Goal: Task Accomplishment & Management: Manage account settings

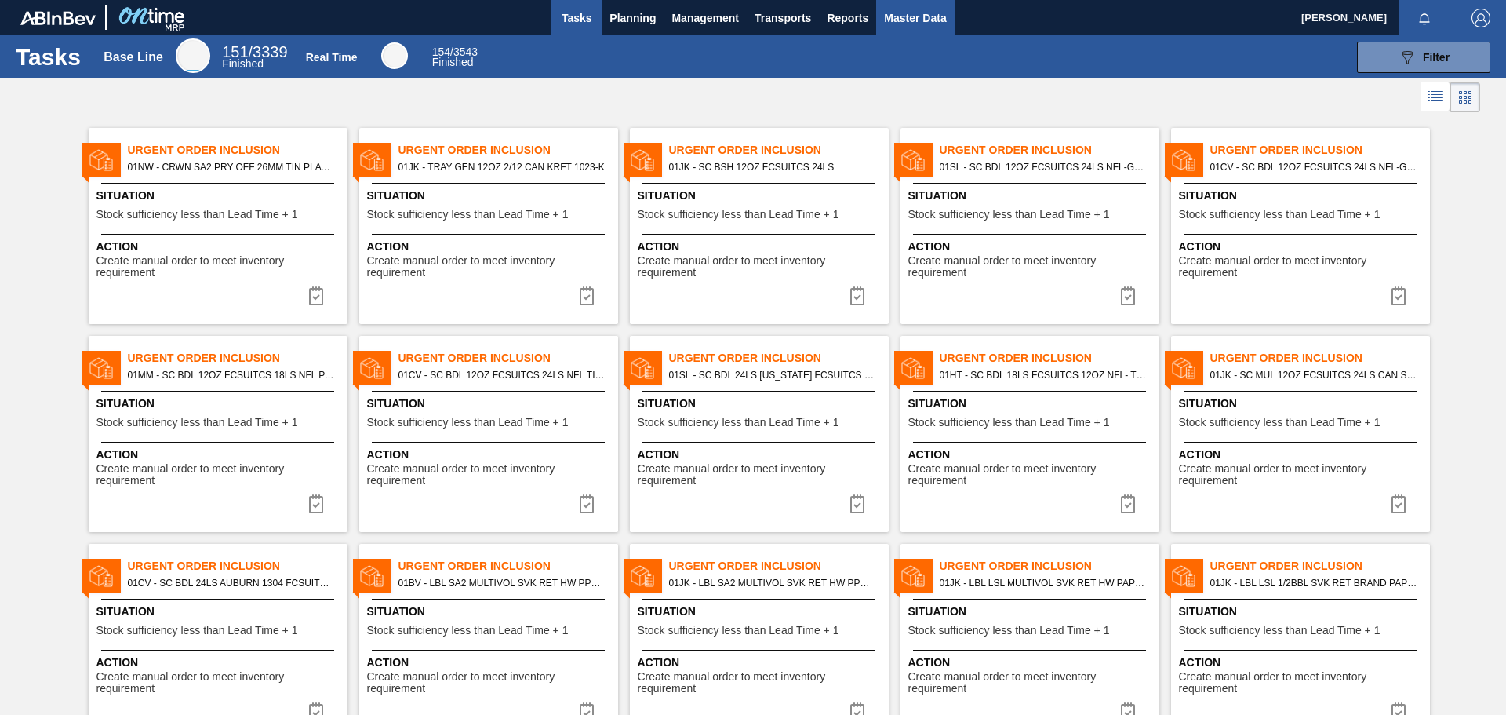
click at [912, 21] on span "Master Data" at bounding box center [915, 18] width 62 height 19
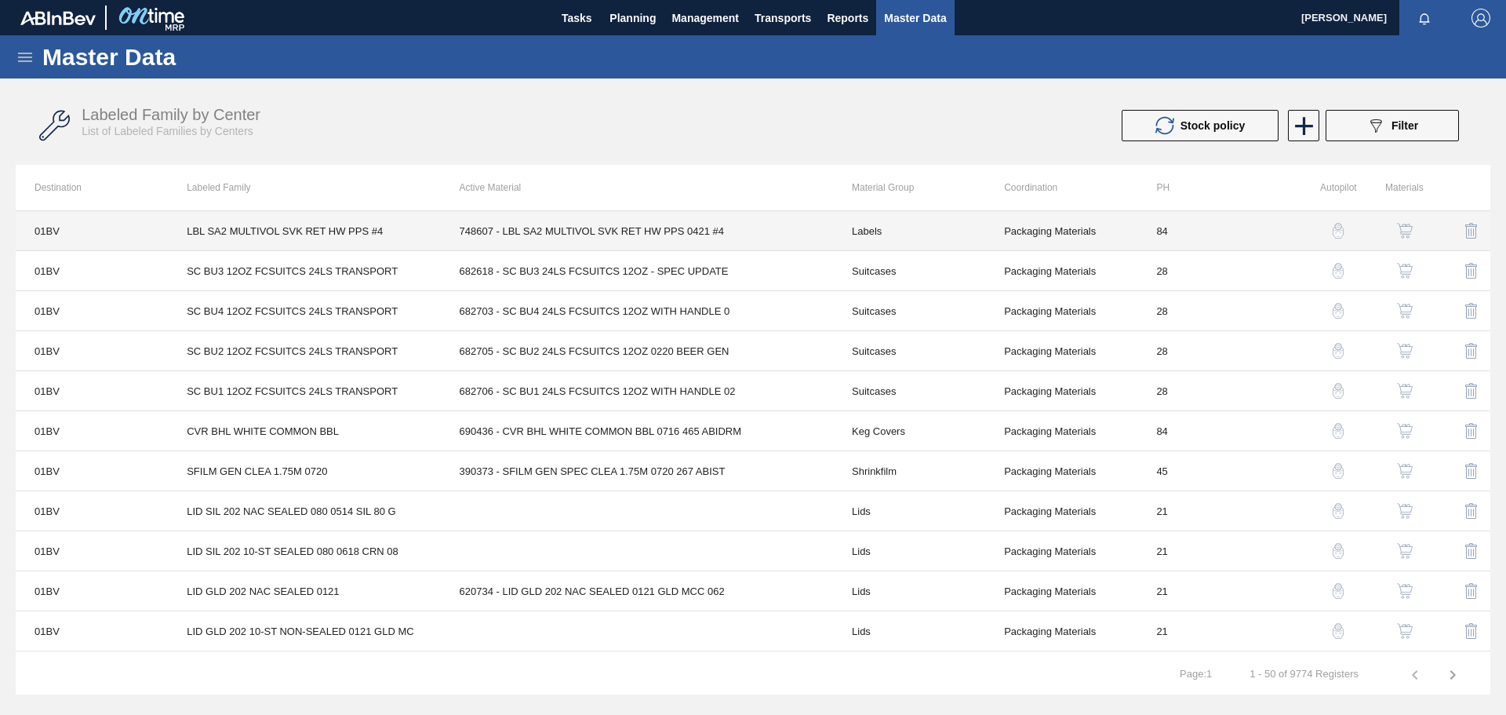
click at [346, 238] on td "LBL SA2 MULTIVOL SVK RET HW PPS #4" at bounding box center [304, 231] width 272 height 40
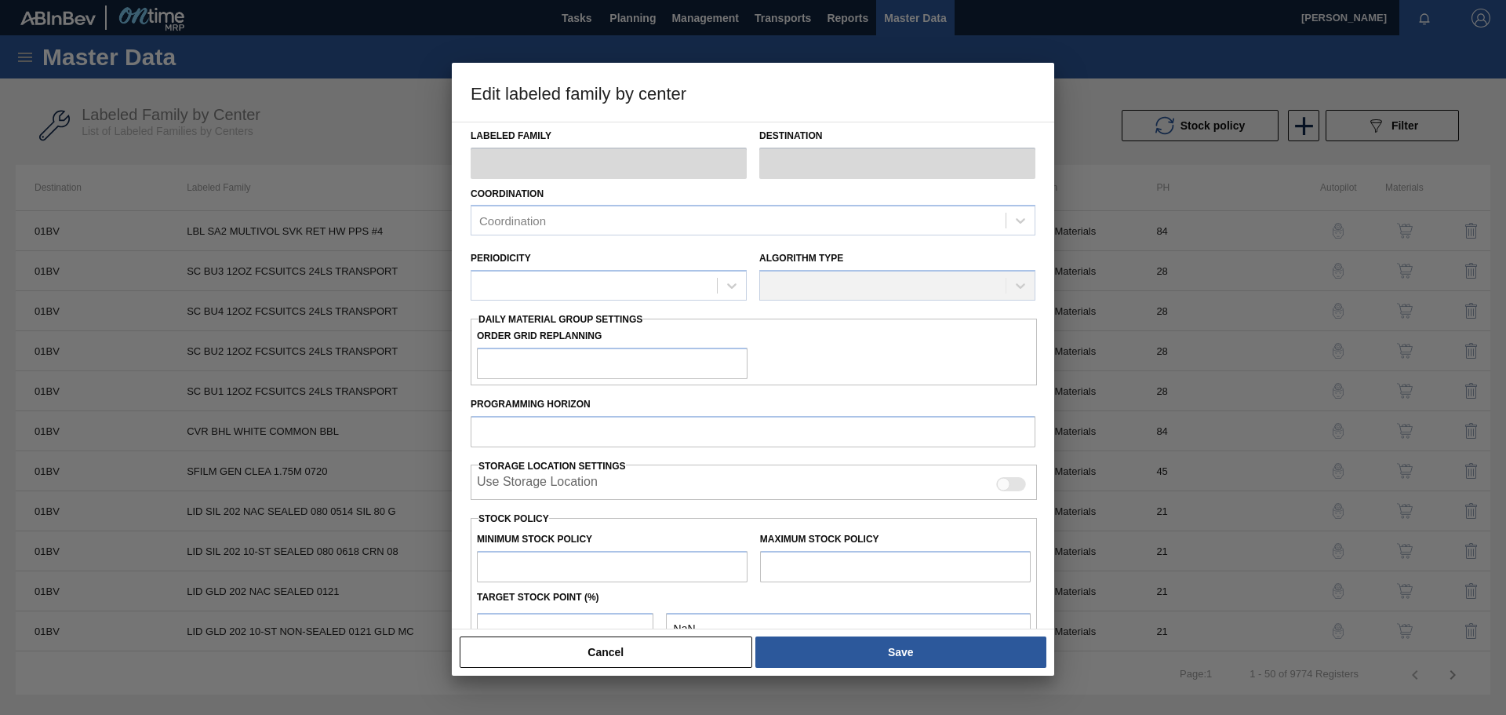
type input "Labels"
type input "Keg Labels"
type input "LBL SA2 MULTIVOL SVK RET HW PPS #4"
type input "01BV - Baldwinsville Brewery"
type input "84"
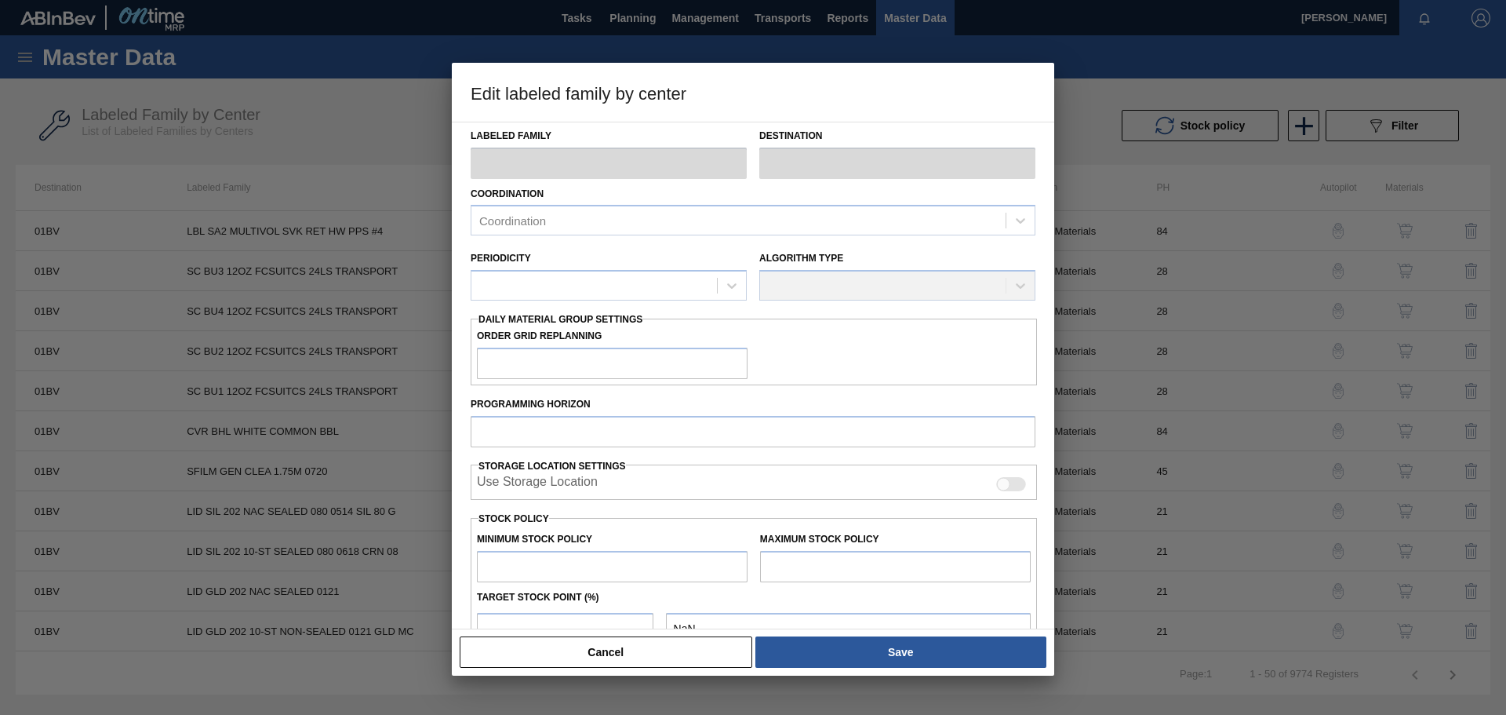
type input "3,749"
type input "33,405"
type input "50"
type input "18,577"
checkbox input "true"
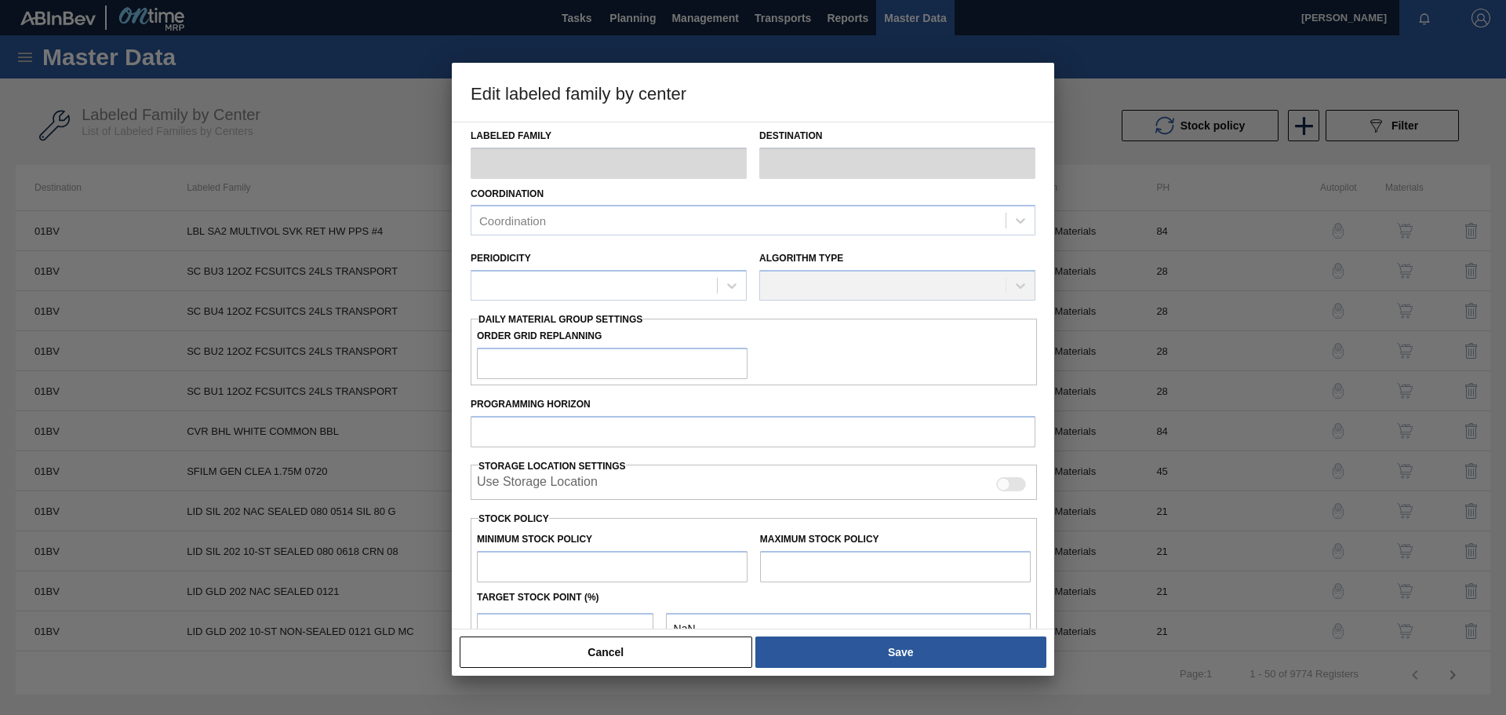
checkbox input "true"
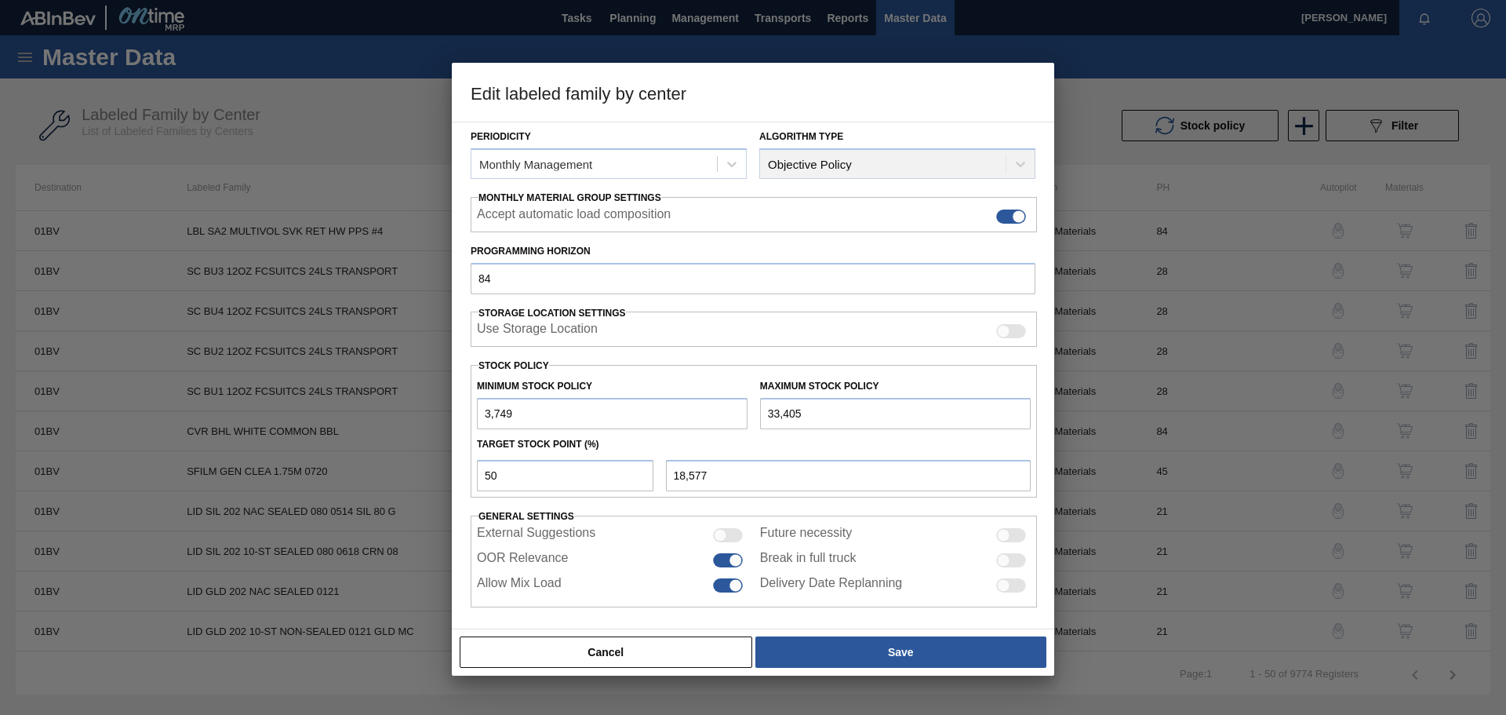
scroll to position [191, 0]
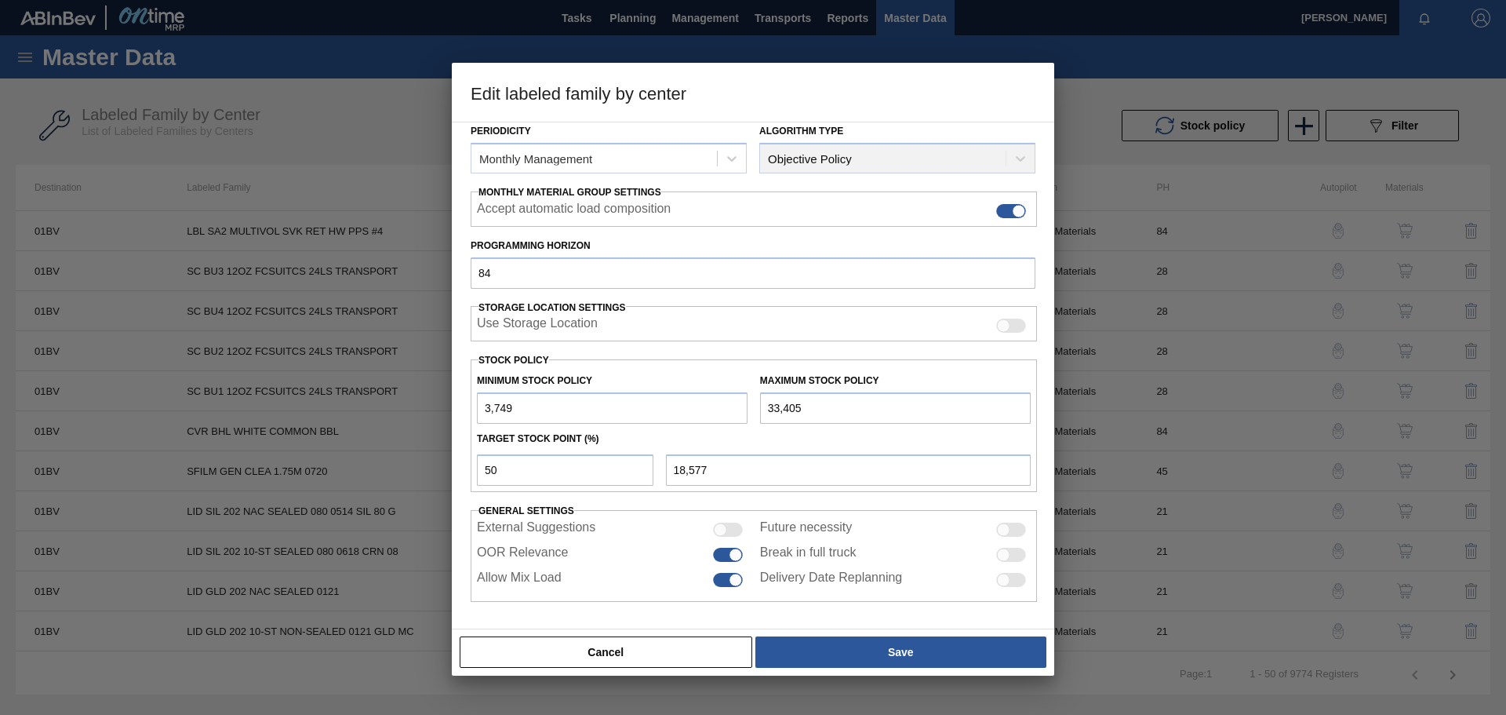
click at [809, 412] on input "33,405" at bounding box center [895, 407] width 271 height 31
click at [737, 337] on div "Use Storage Location" at bounding box center [754, 323] width 566 height 35
click at [737, 331] on div "Use Storage Location" at bounding box center [754, 325] width 554 height 19
click at [675, 658] on button "Cancel" at bounding box center [606, 651] width 293 height 31
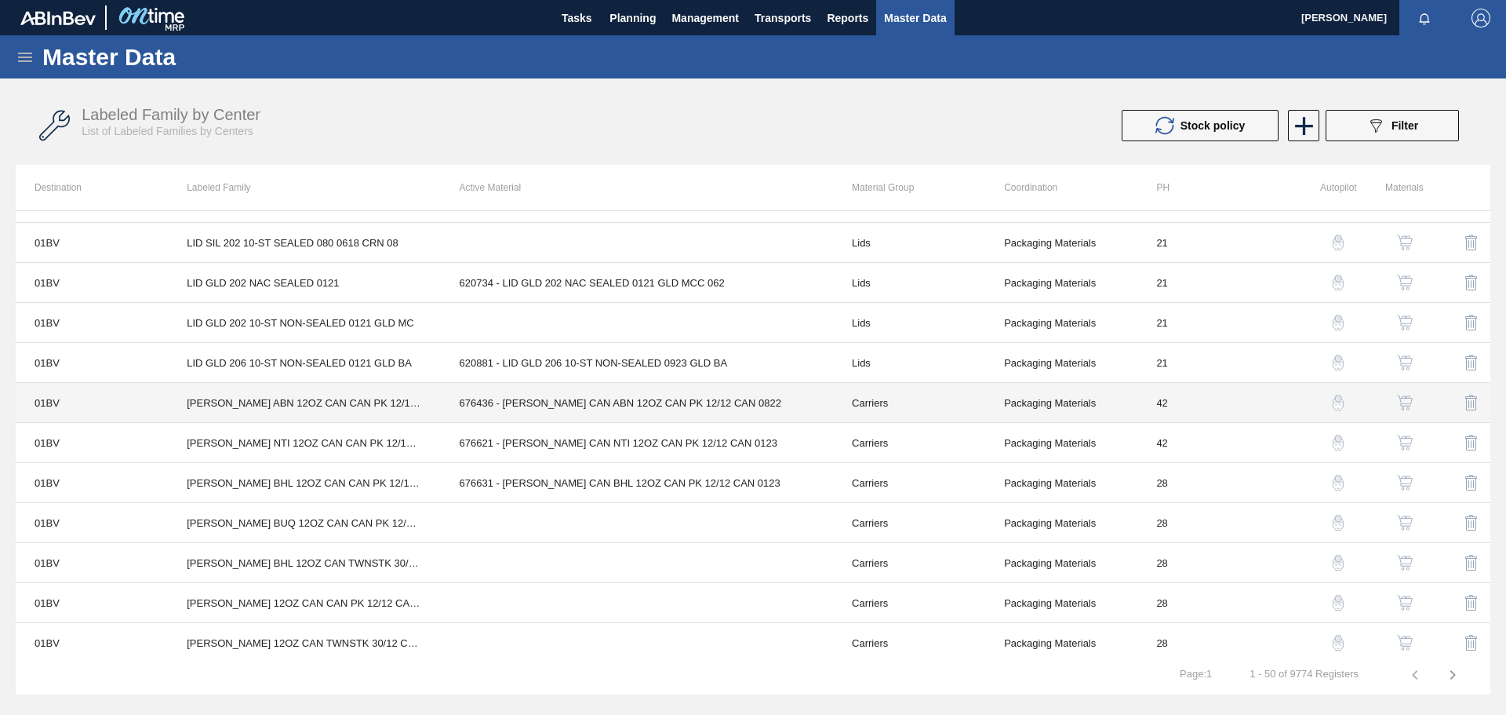
scroll to position [0, 0]
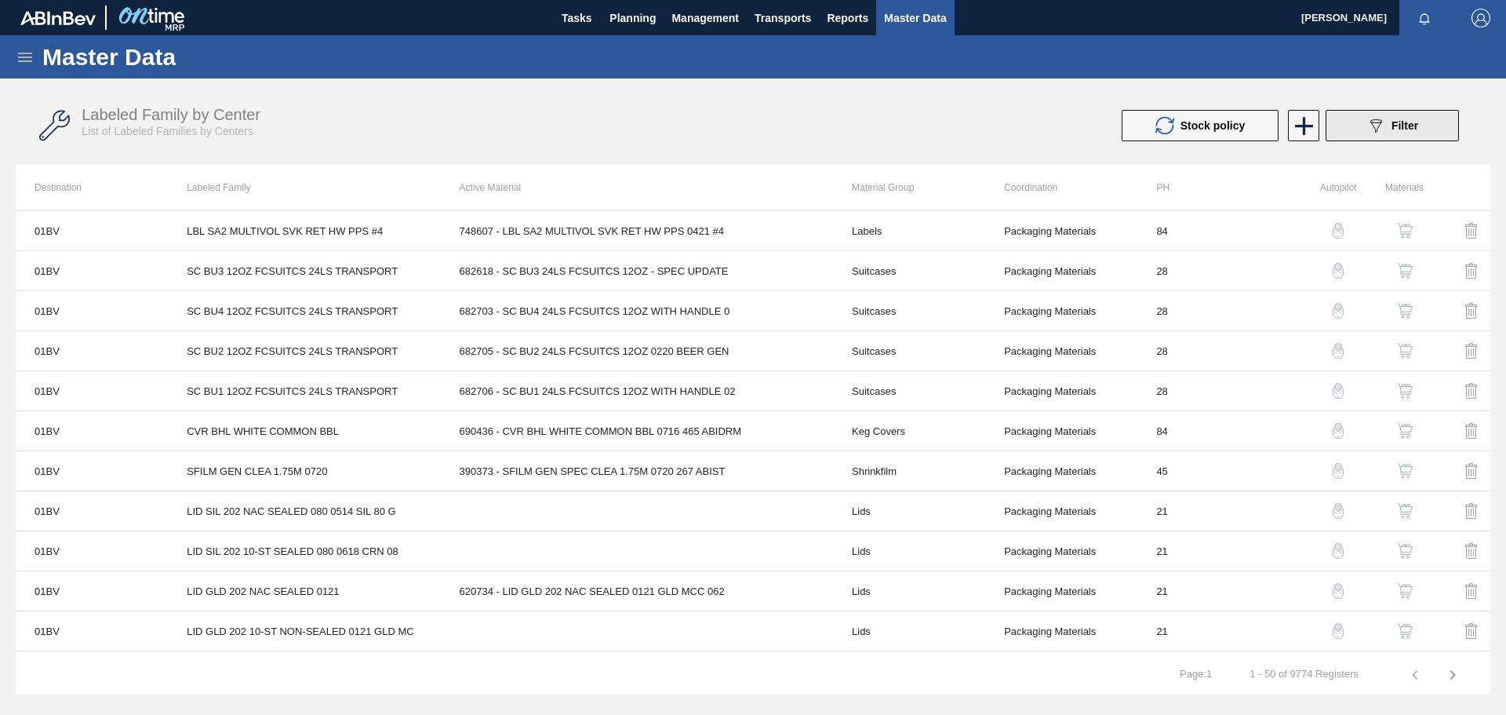
click at [1343, 120] on button "089F7B8B-B2A5-4AFE-B5C0-19BA573D28AC Filter" at bounding box center [1392, 125] width 133 height 31
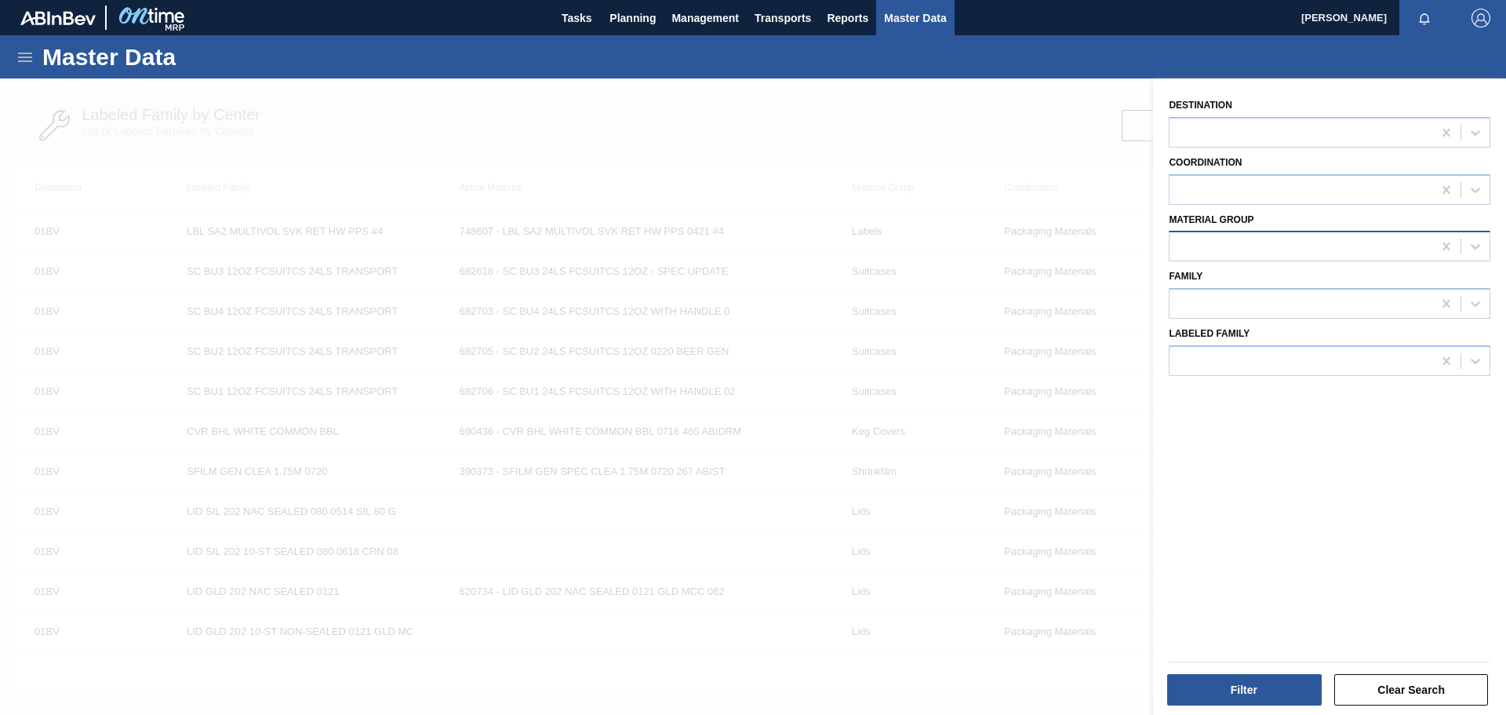
click at [1319, 239] on div at bounding box center [1301, 246] width 263 height 23
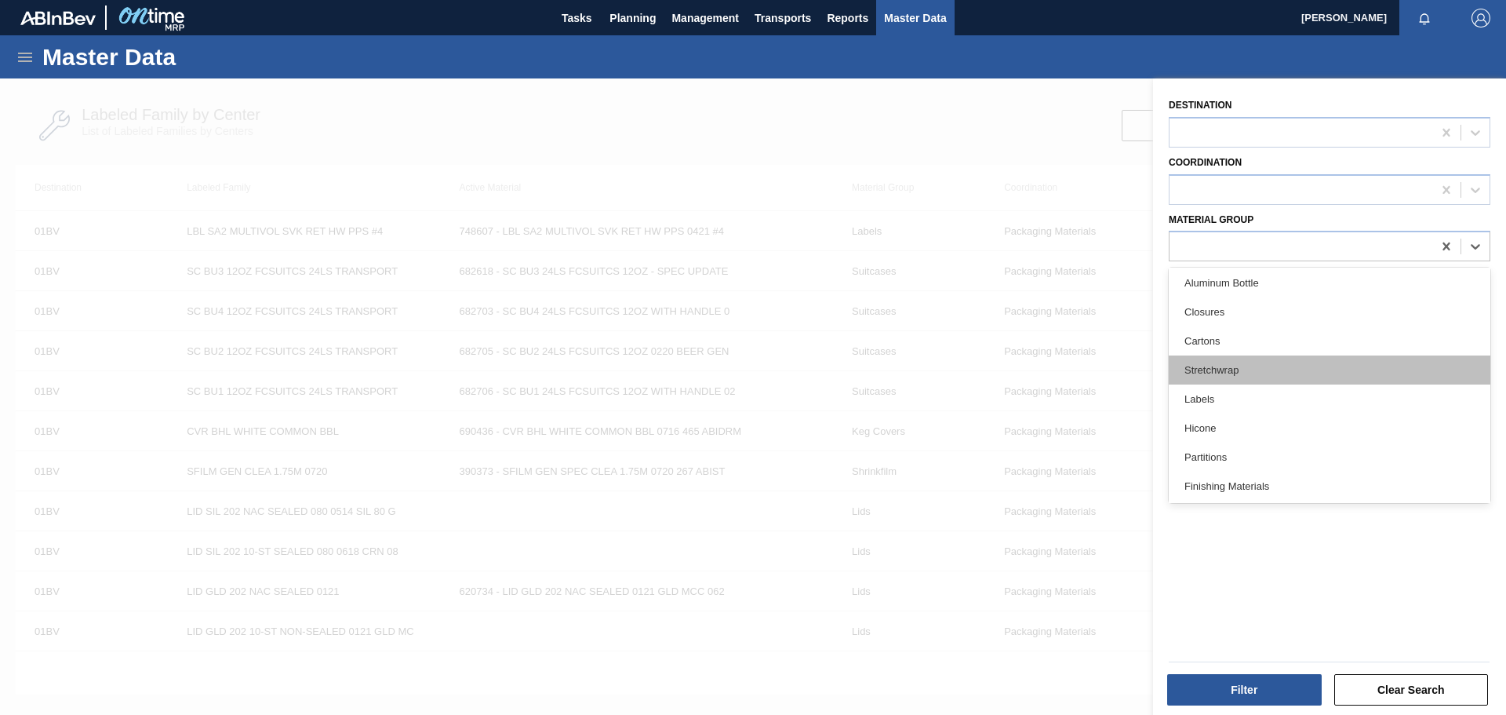
scroll to position [157, 0]
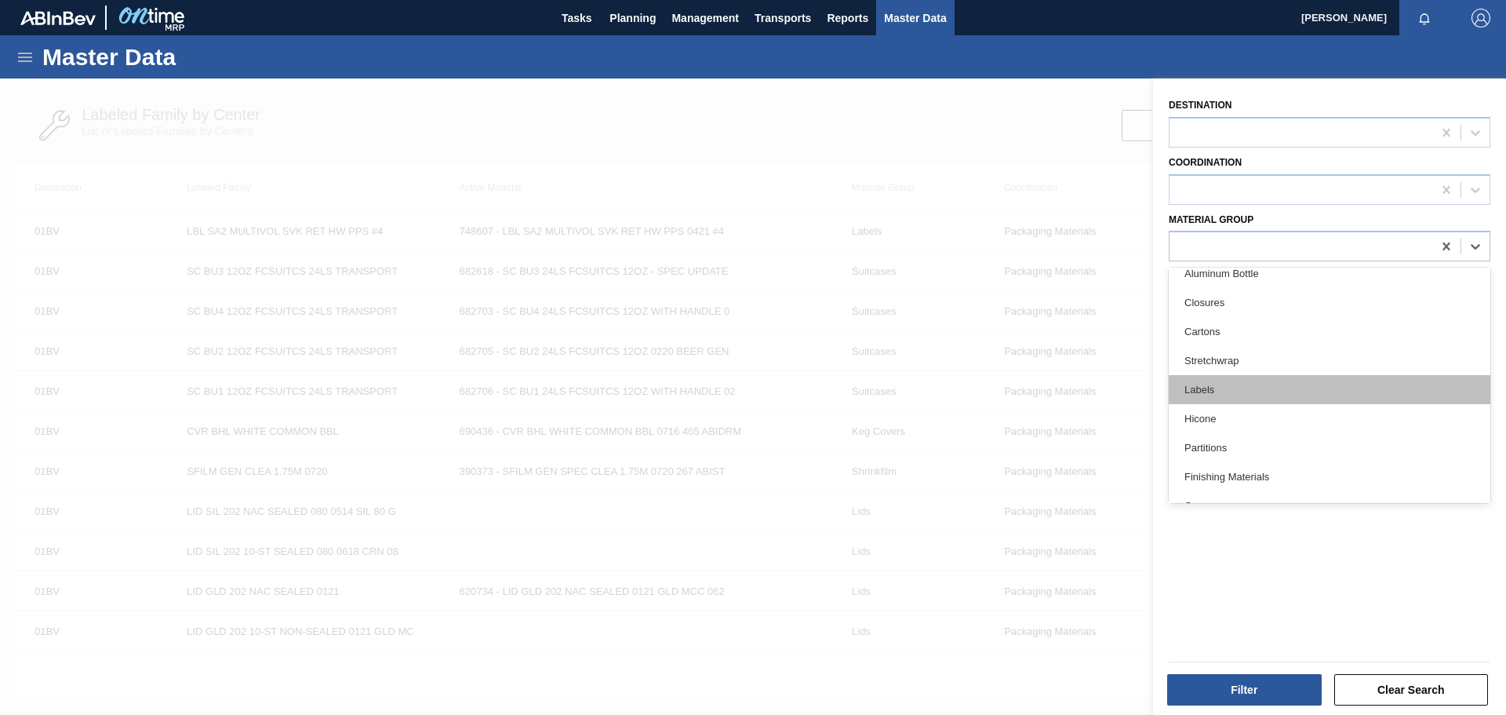
click at [1246, 386] on div "Labels" at bounding box center [1330, 389] width 322 height 29
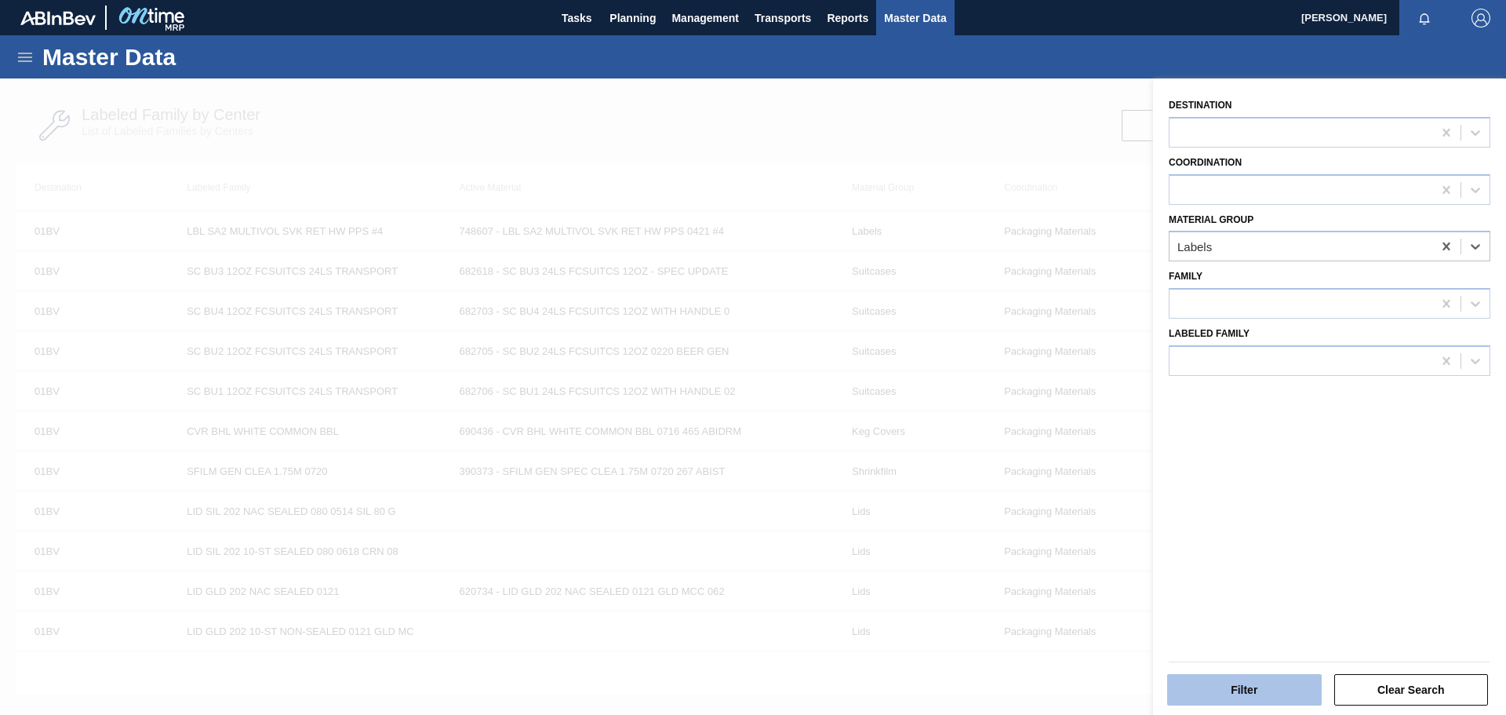
click at [1259, 684] on button "Filter" at bounding box center [1244, 689] width 155 height 31
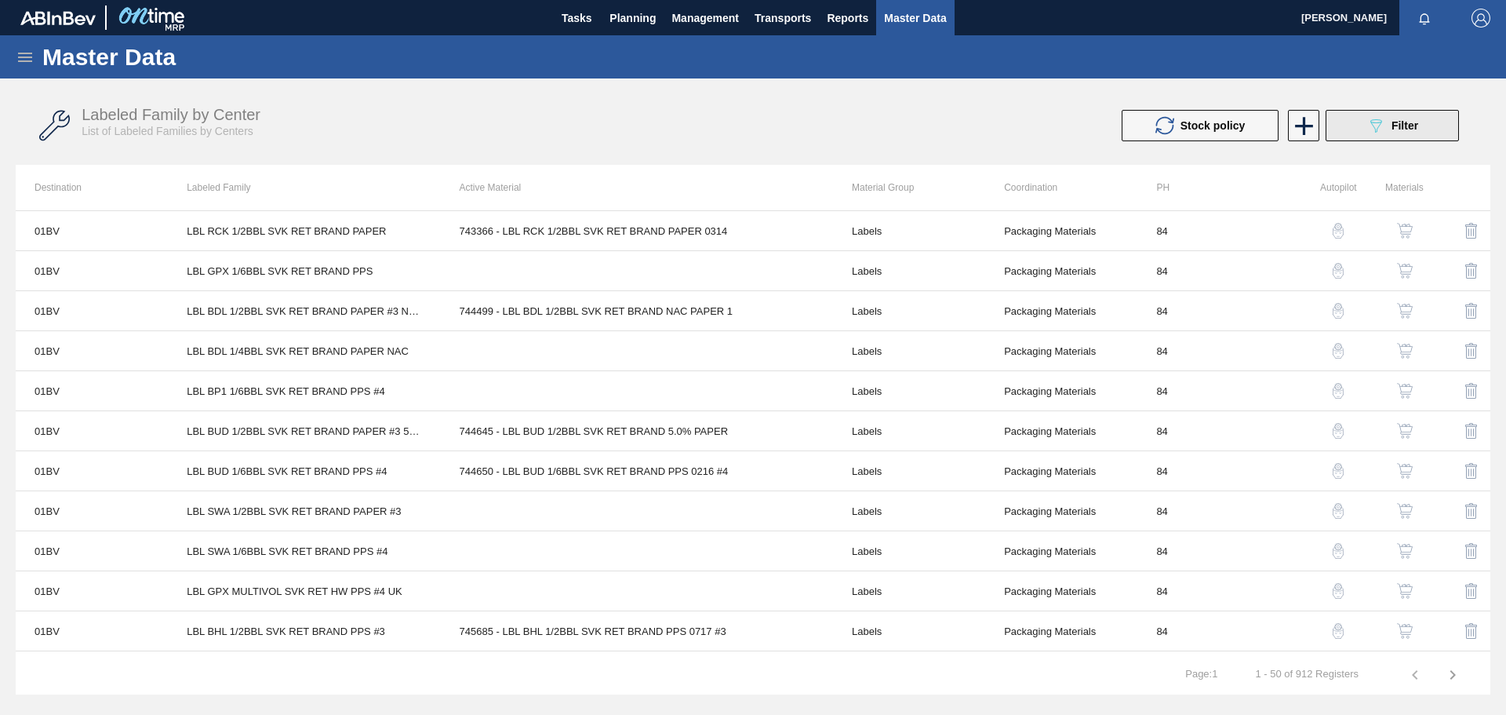
click at [1373, 133] on icon "089F7B8B-B2A5-4AFE-B5C0-19BA573D28AC" at bounding box center [1376, 125] width 19 height 19
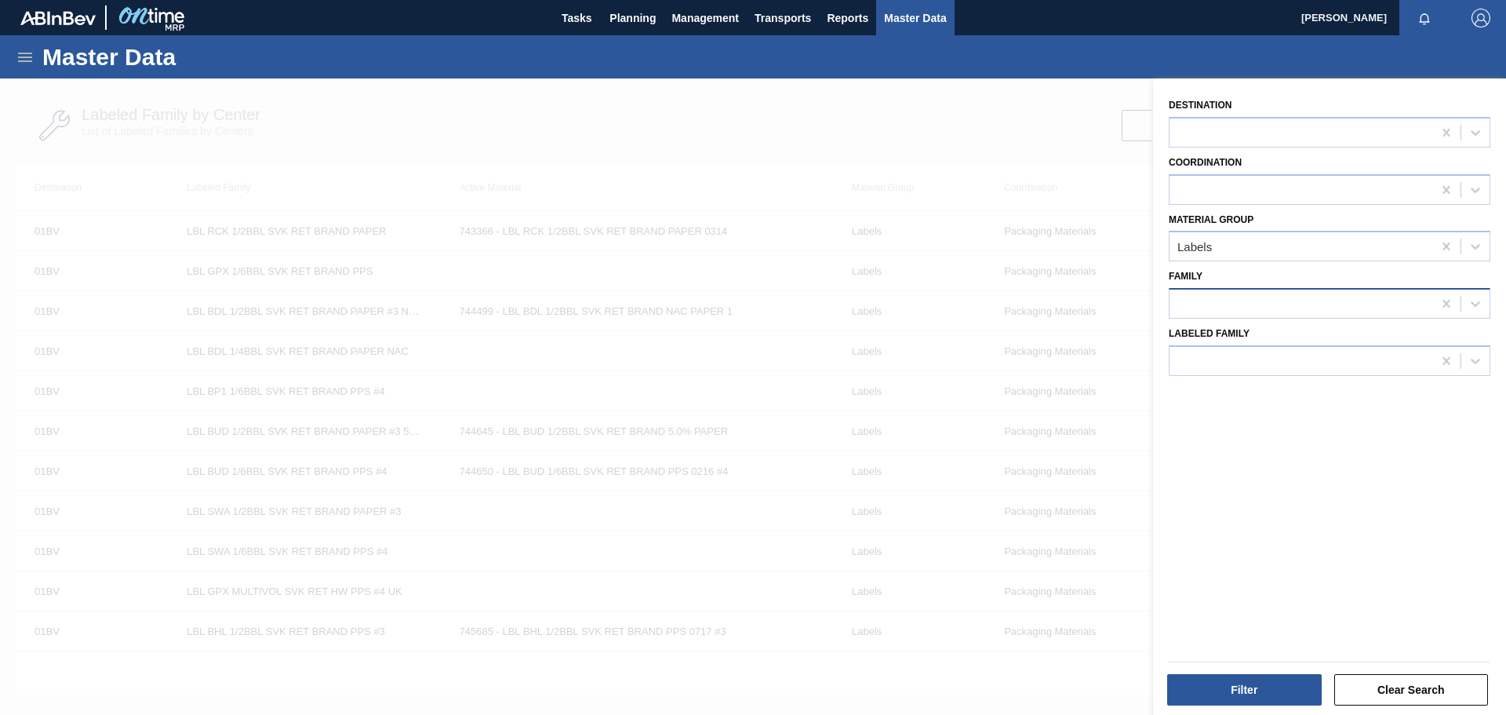
click at [1330, 312] on div at bounding box center [1301, 304] width 263 height 23
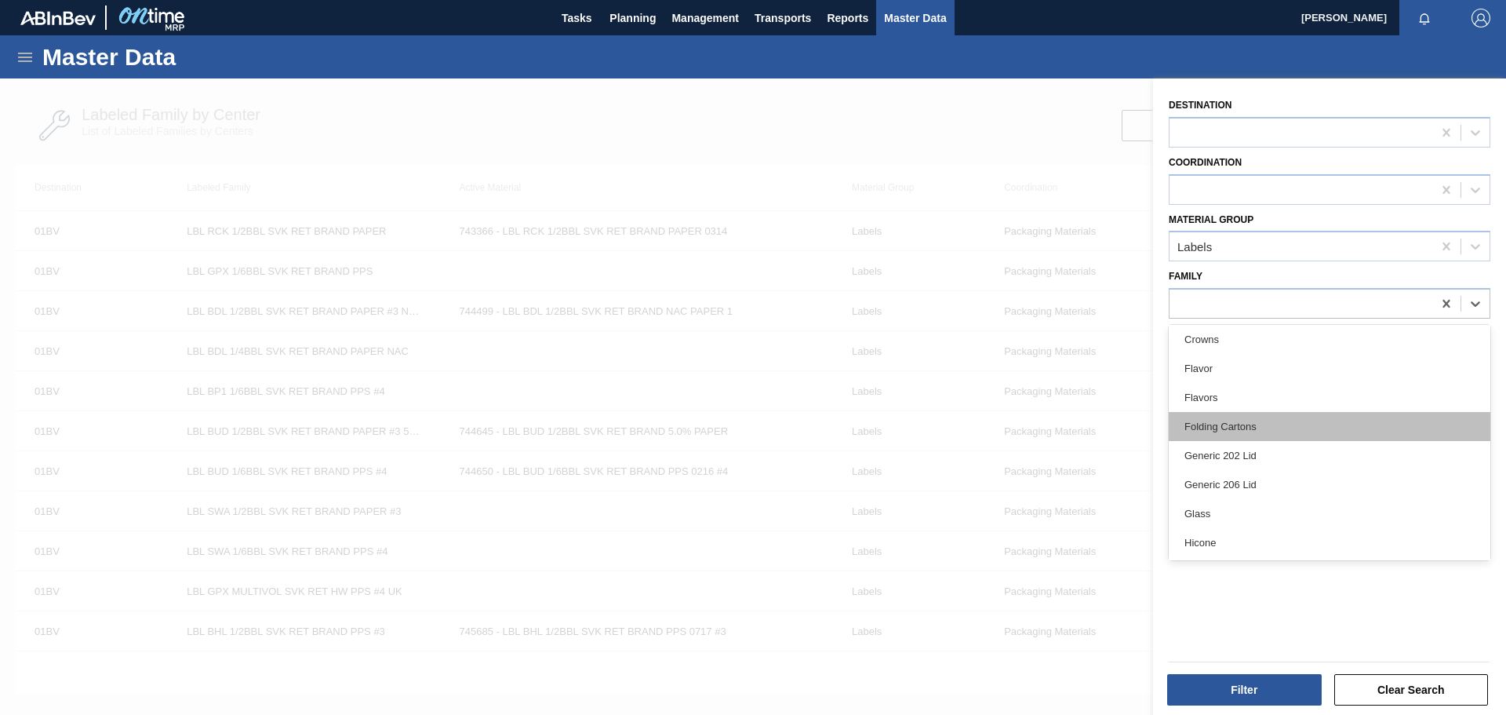
scroll to position [314, 0]
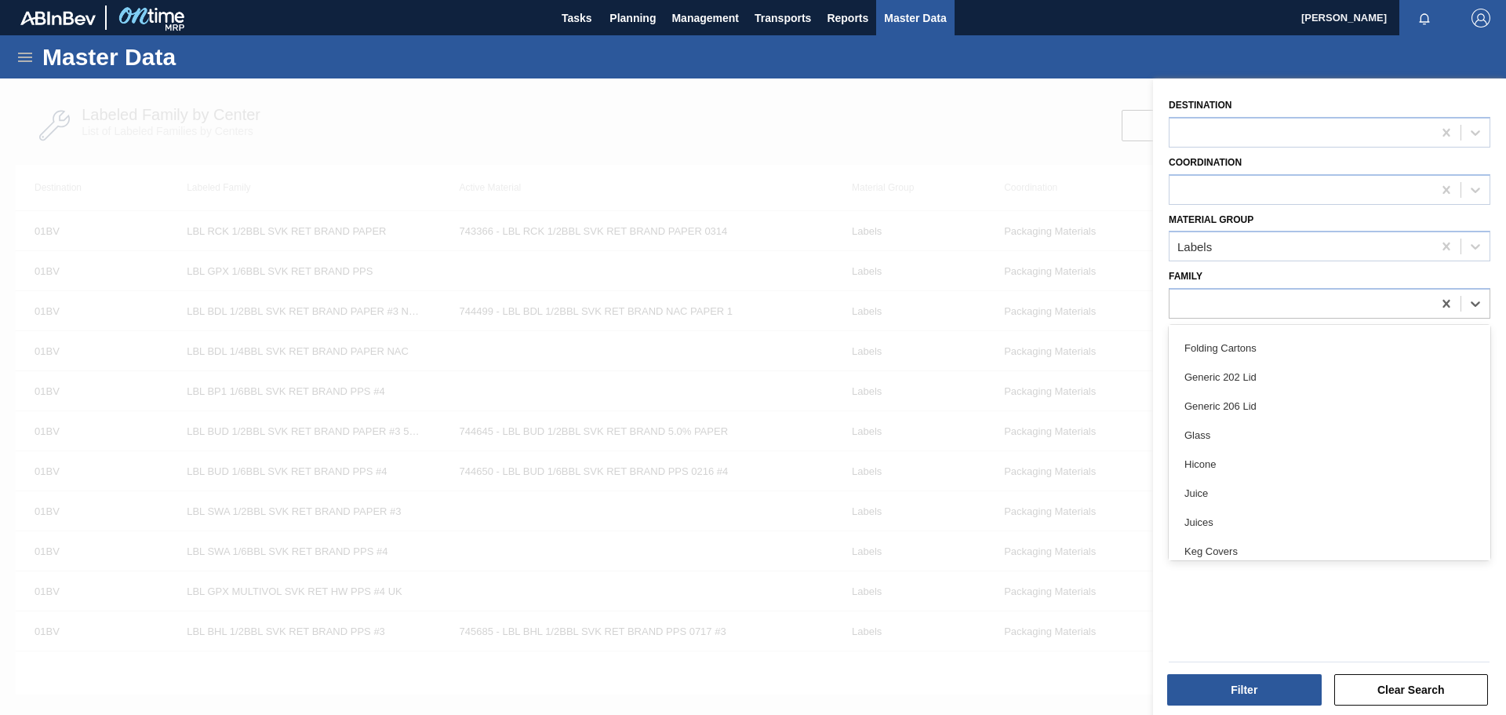
click at [1308, 434] on div "Glass" at bounding box center [1330, 434] width 322 height 29
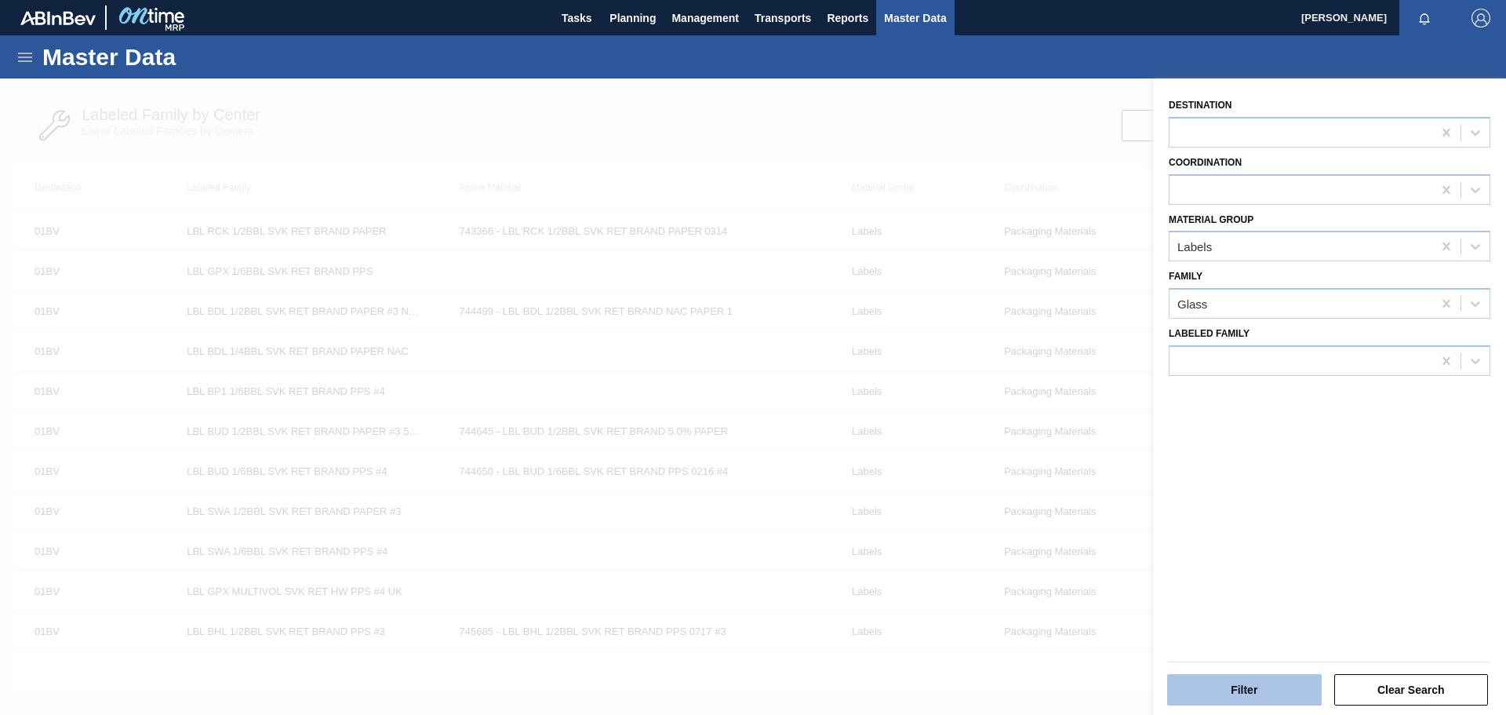
click at [1273, 690] on button "Filter" at bounding box center [1244, 689] width 155 height 31
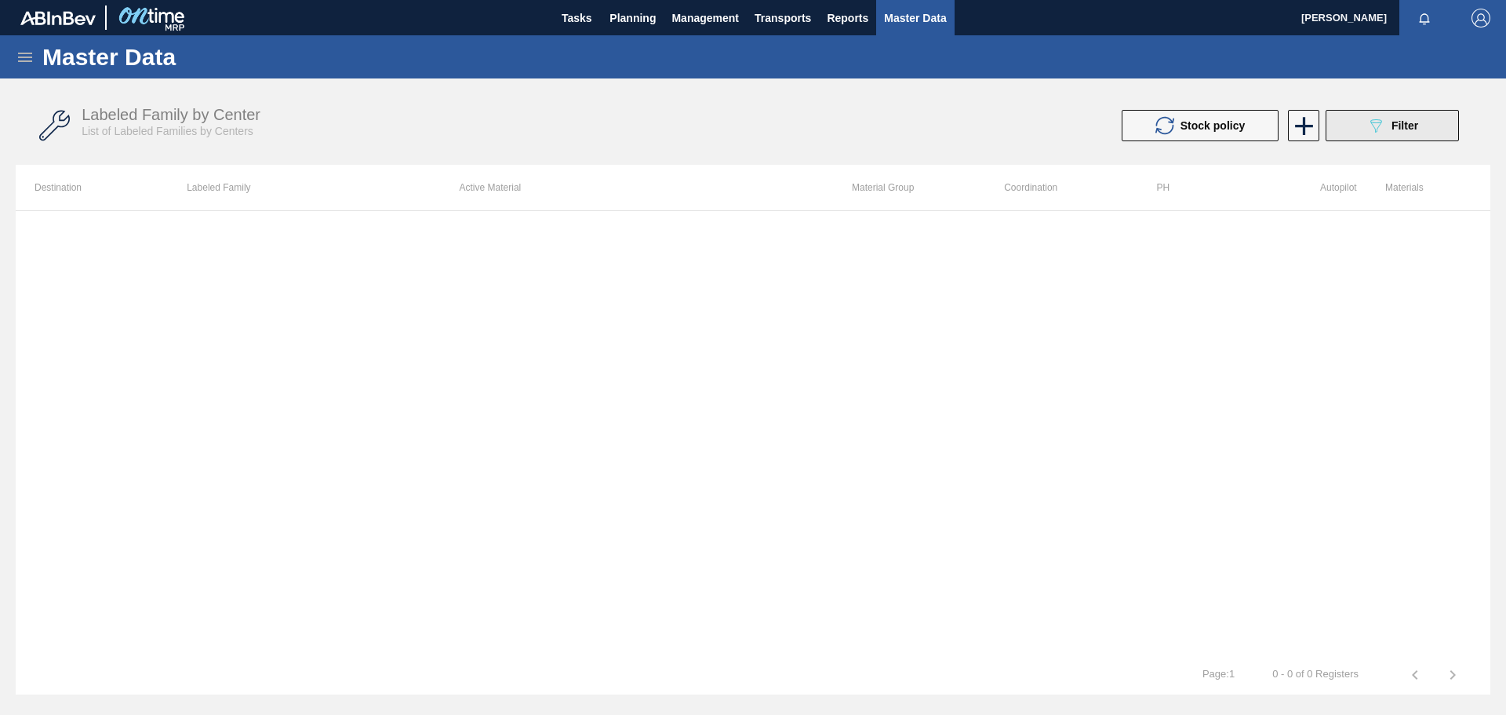
click at [1367, 127] on icon "089F7B8B-B2A5-4AFE-B5C0-19BA573D28AC" at bounding box center [1376, 125] width 19 height 19
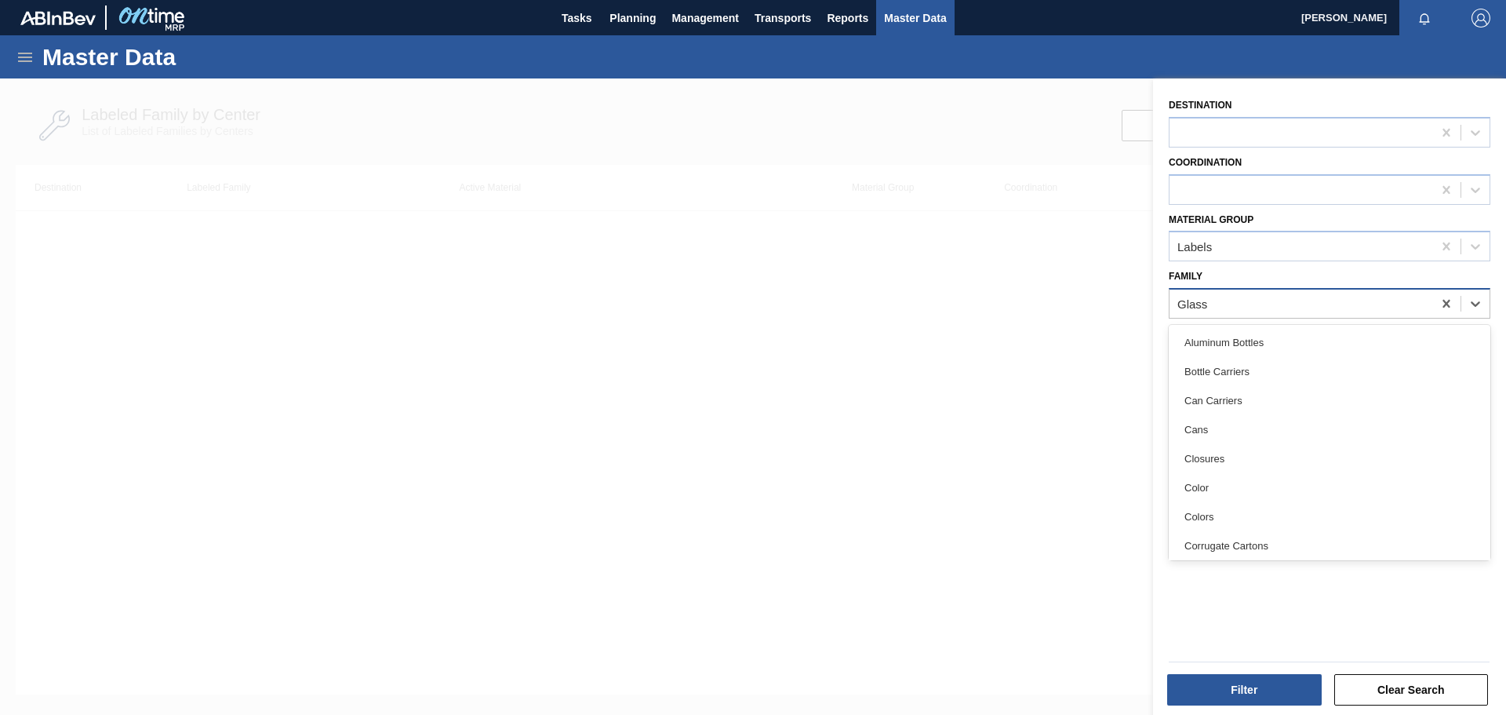
click at [1291, 302] on div "Glass" at bounding box center [1301, 304] width 263 height 23
click at [1444, 299] on icon at bounding box center [1447, 304] width 16 height 16
click at [1334, 190] on div at bounding box center [1301, 189] width 263 height 23
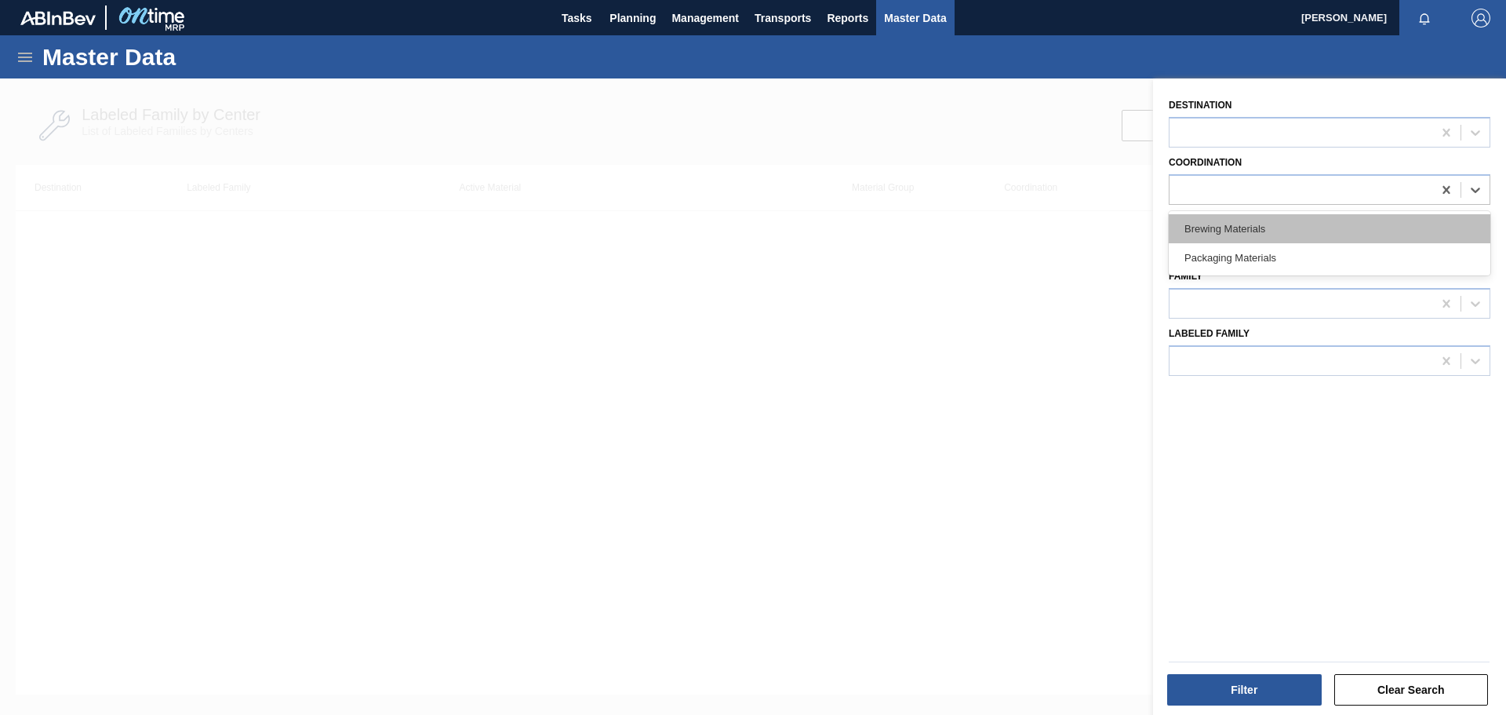
click at [1308, 228] on div "Brewing Materials" at bounding box center [1330, 228] width 322 height 29
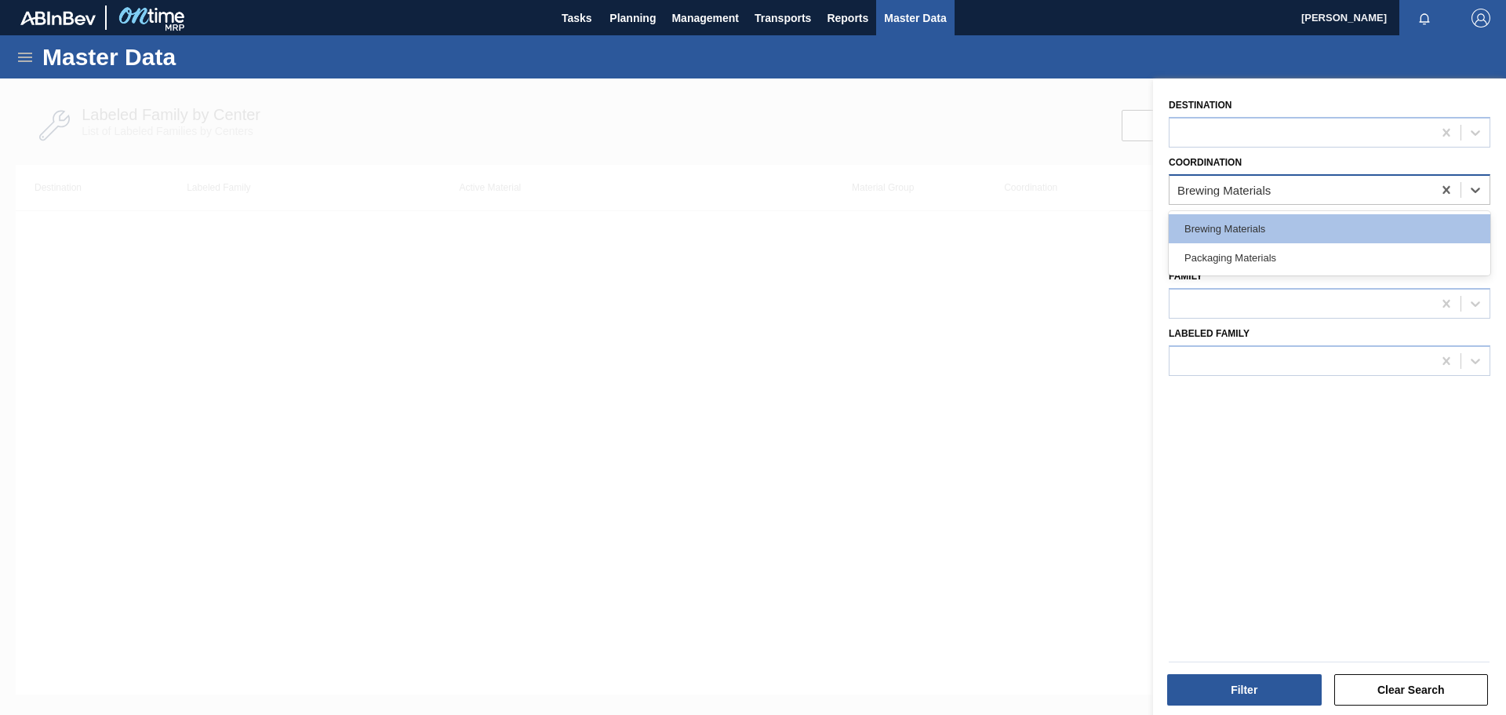
click at [1320, 181] on div "Brewing Materials" at bounding box center [1301, 189] width 263 height 23
click at [1256, 256] on div "Packaging Materials" at bounding box center [1330, 257] width 322 height 29
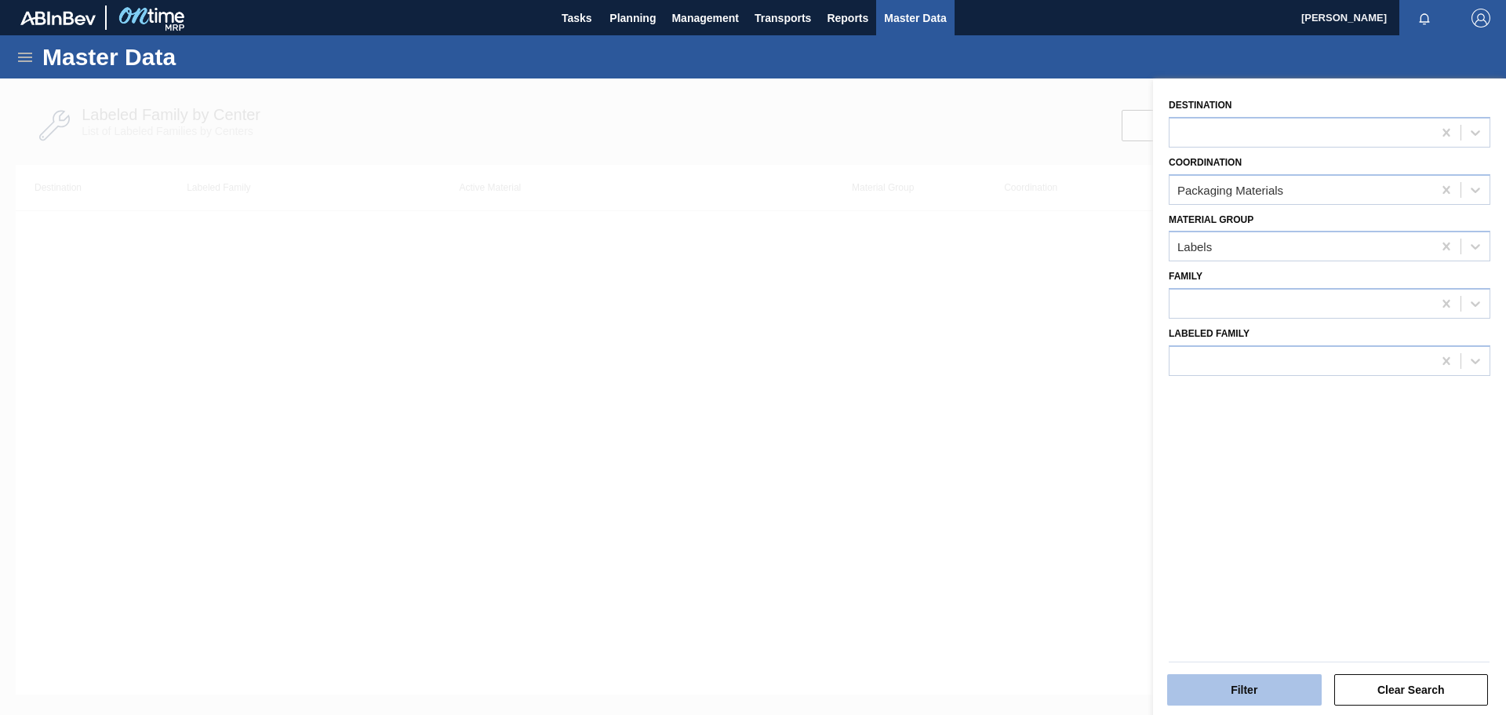
click at [1212, 675] on button "Filter" at bounding box center [1244, 689] width 155 height 31
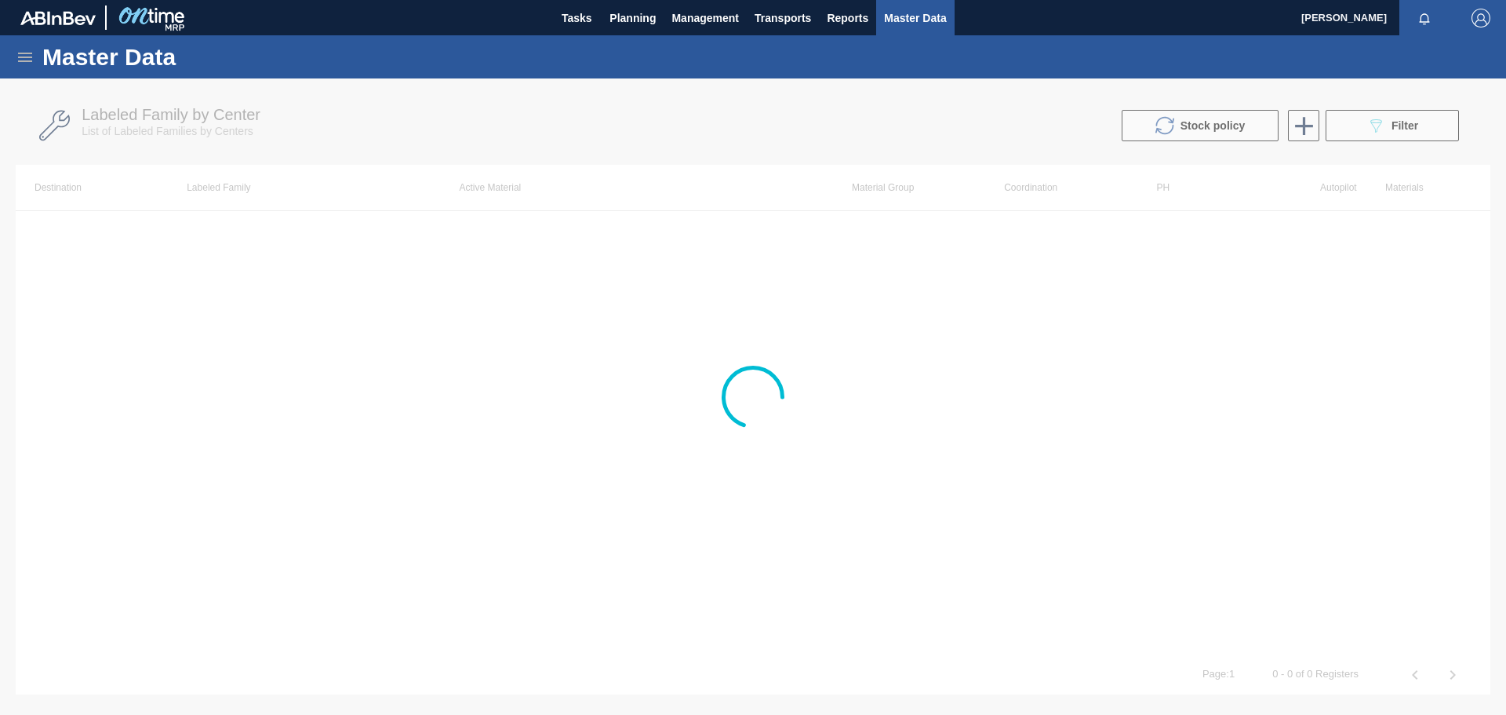
click at [1358, 128] on div at bounding box center [753, 396] width 1506 height 636
click at [1381, 119] on div at bounding box center [753, 396] width 1506 height 636
click at [834, 14] on span "Reports" at bounding box center [848, 18] width 42 height 19
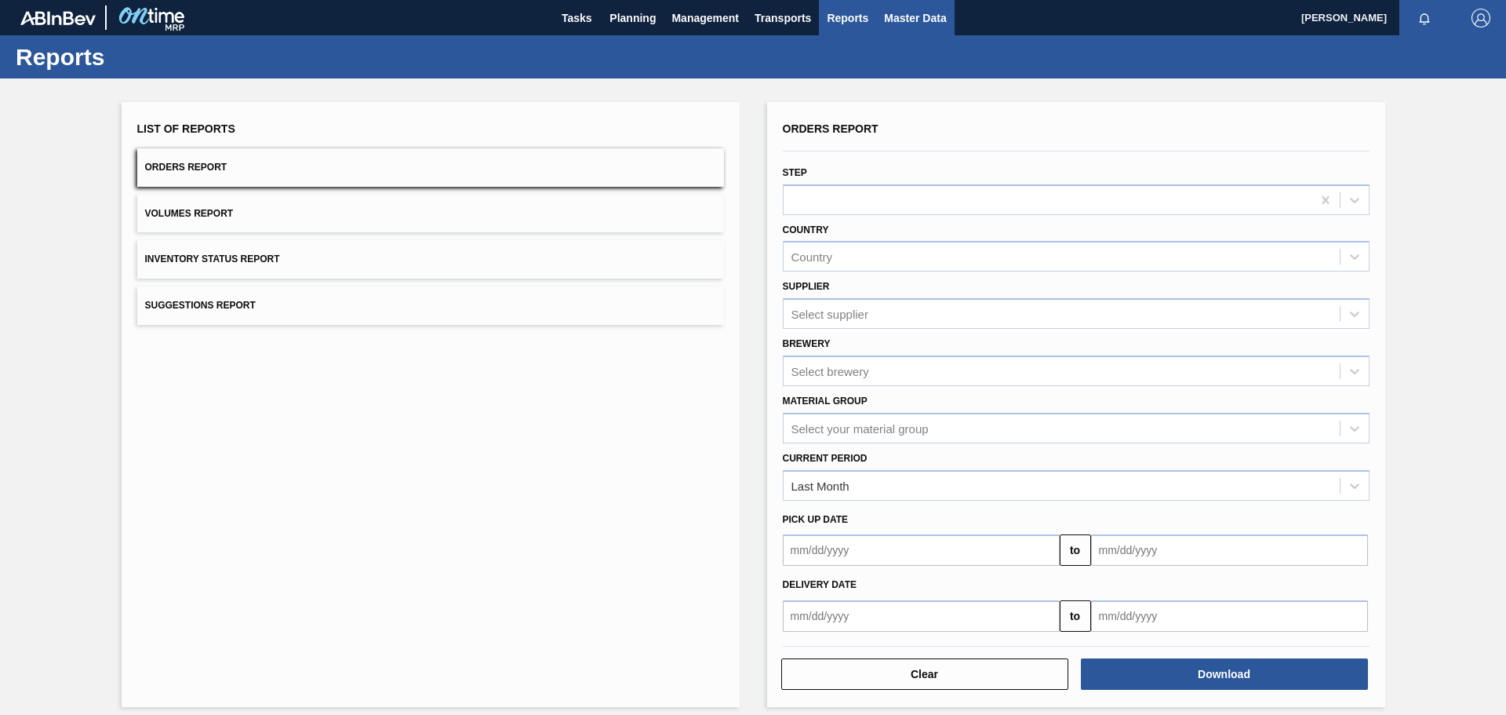
click at [900, 14] on span "Master Data" at bounding box center [915, 18] width 62 height 19
